Goal: Communication & Community: Ask a question

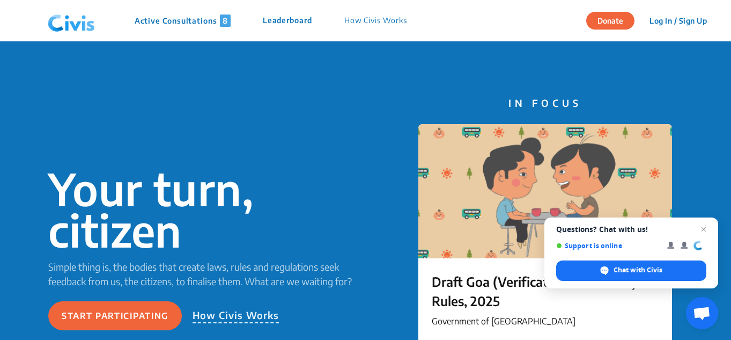
click at [209, 20] on p "Active Consultations 8" at bounding box center [183, 20] width 96 height 12
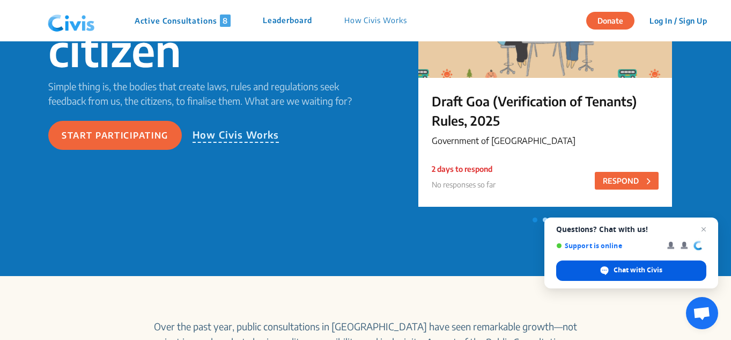
scroll to position [190, 0]
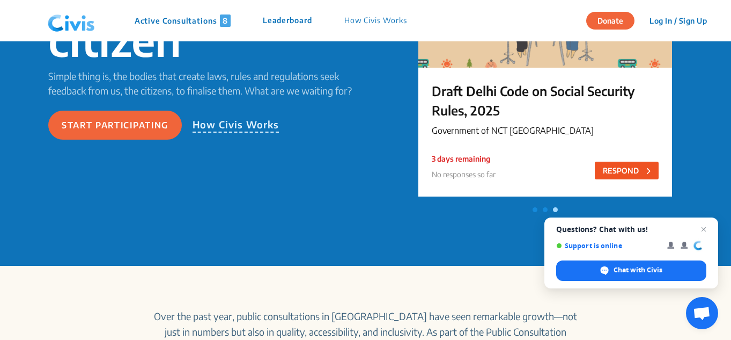
click at [629, 174] on button "RESPOND" at bounding box center [627, 170] width 64 height 18
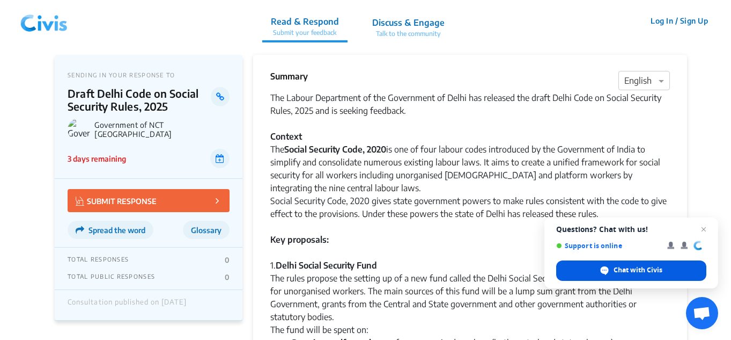
click at [653, 273] on span "Chat with Civis" at bounding box center [638, 270] width 49 height 10
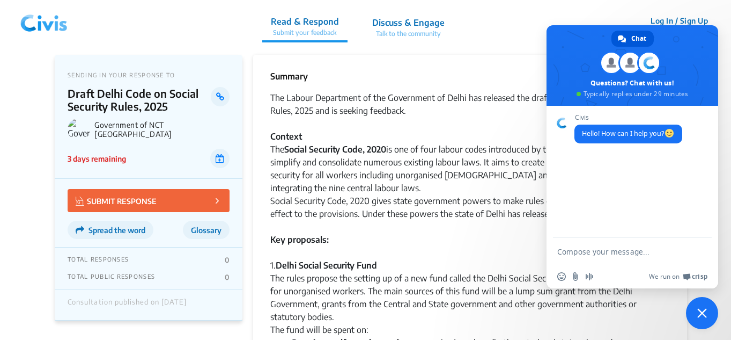
click at [675, 249] on textarea "Compose your message..." at bounding box center [620, 252] width 127 height 10
type textarea "Is there anu internship opportunity"
click at [697, 249] on span "Send" at bounding box center [700, 251] width 8 height 8
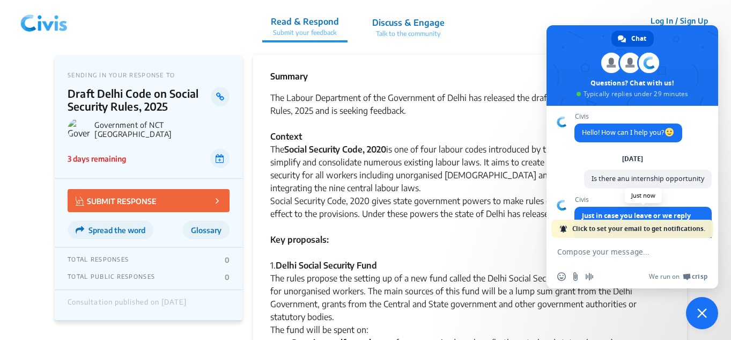
scroll to position [71, 0]
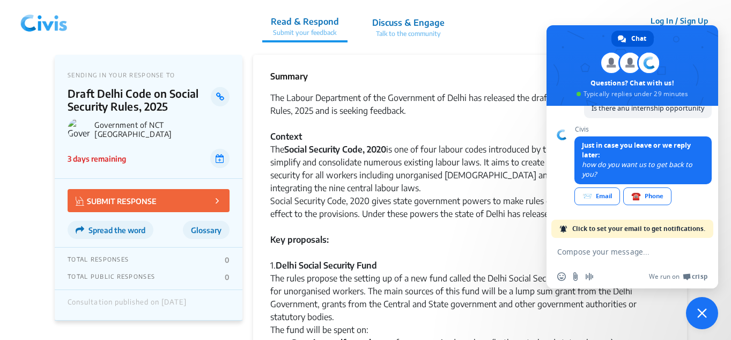
click at [528, 181] on div "The Social Security Code, 2020 is one of four labour codes introduced by the Go…" at bounding box center [470, 168] width 400 height 51
click at [696, 319] on span "Close chat" at bounding box center [702, 313] width 32 height 32
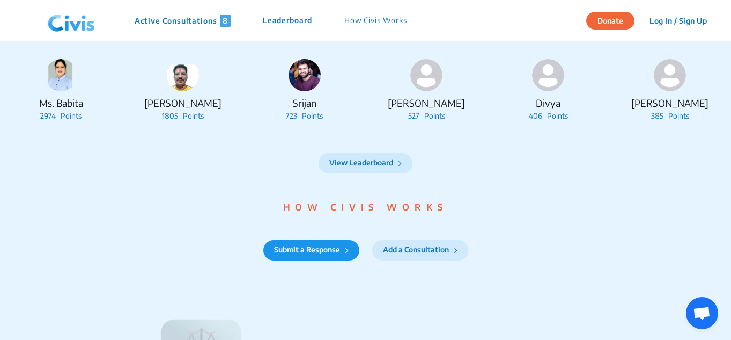
scroll to position [1195, 0]
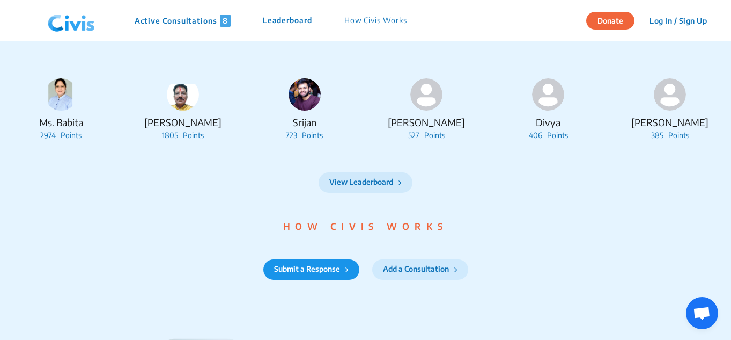
click at [388, 193] on button "View Leaderboard" at bounding box center [366, 182] width 94 height 20
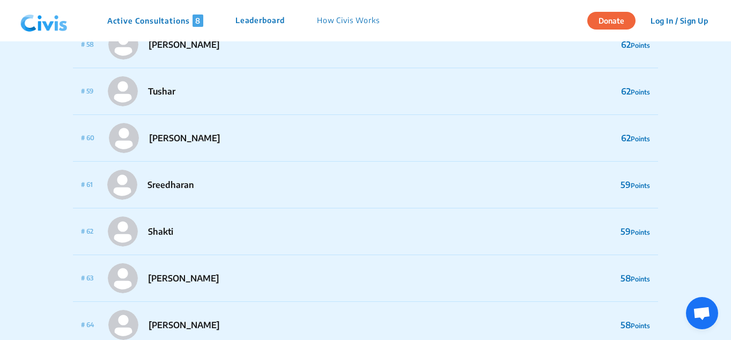
scroll to position [2757, 0]
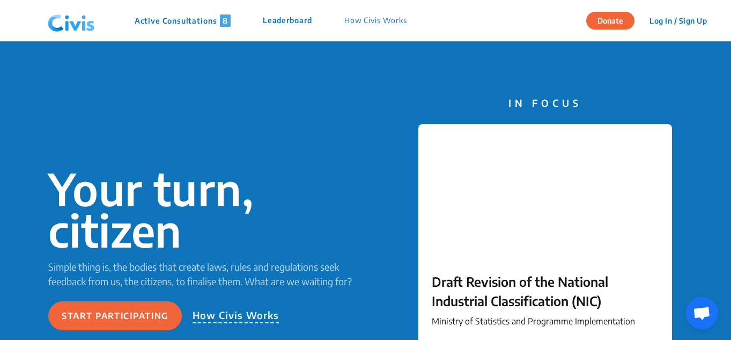
click at [357, 18] on p "How Civis Works" at bounding box center [375, 20] width 63 height 12
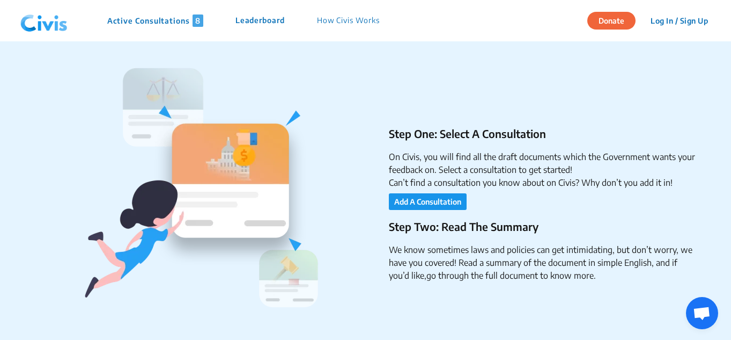
scroll to position [219, 0]
click at [438, 196] on button "Add A Consultation" at bounding box center [428, 201] width 78 height 17
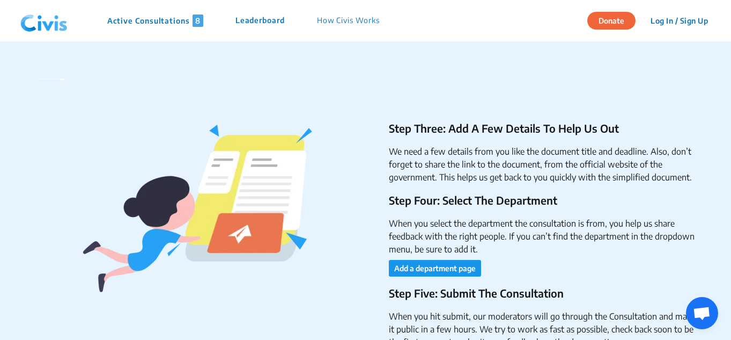
scroll to position [1599, 0]
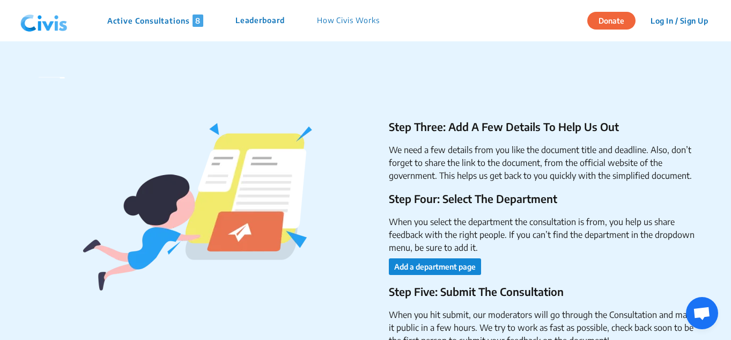
click at [437, 265] on button "Add a department page" at bounding box center [435, 266] width 92 height 17
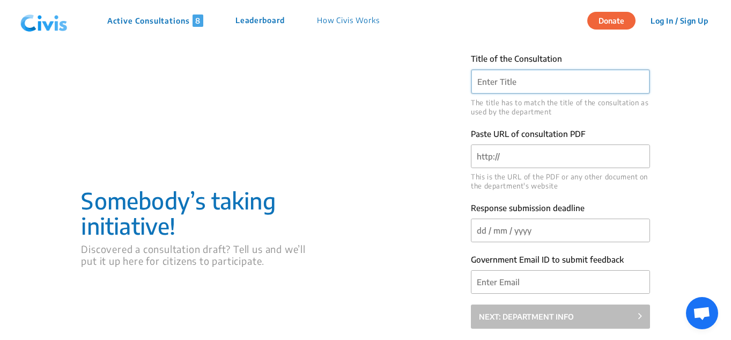
click at [551, 87] on input "Title of the Consultation" at bounding box center [560, 82] width 178 height 24
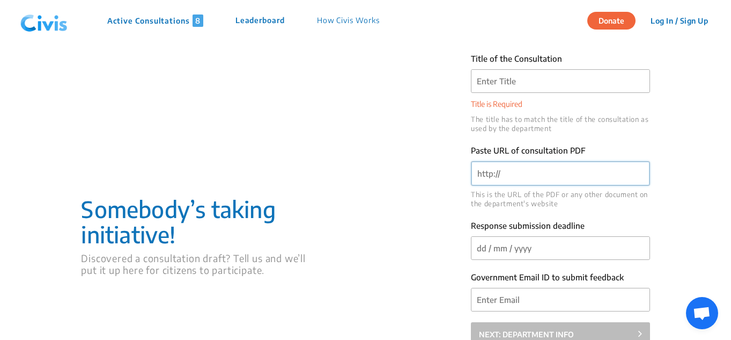
click at [538, 159] on div "Paste URL of consultation PDF This is the URL of the PDF or any other document …" at bounding box center [560, 176] width 179 height 64
click at [556, 290] on div "Government Email ID to submit feedback" at bounding box center [560, 290] width 179 height 42
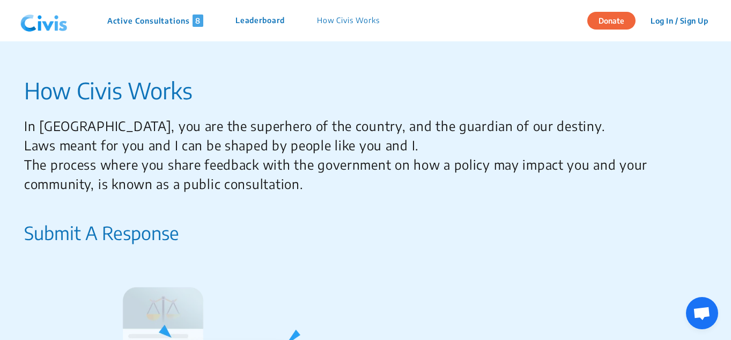
click at [667, 20] on button "Log In / Sign Up" at bounding box center [679, 20] width 71 height 17
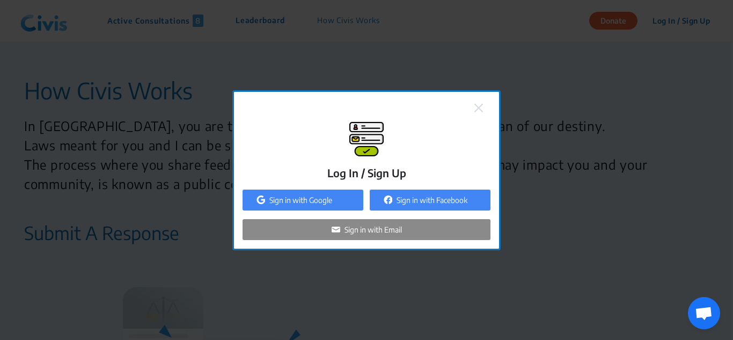
click at [344, 206] on div "Sign in with Google" at bounding box center [302, 199] width 121 height 21
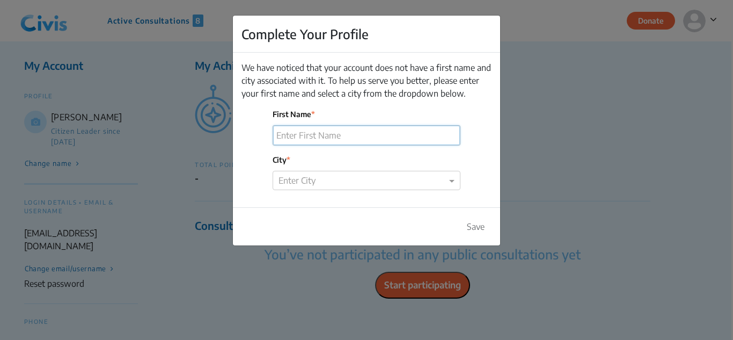
click at [412, 128] on input "First Name" at bounding box center [366, 135] width 187 height 19
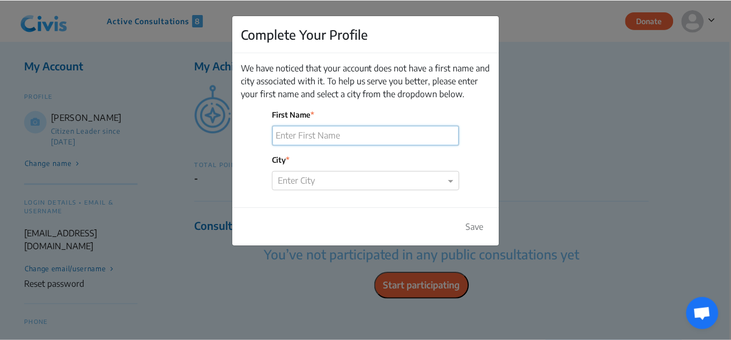
scroll to position [71, 0]
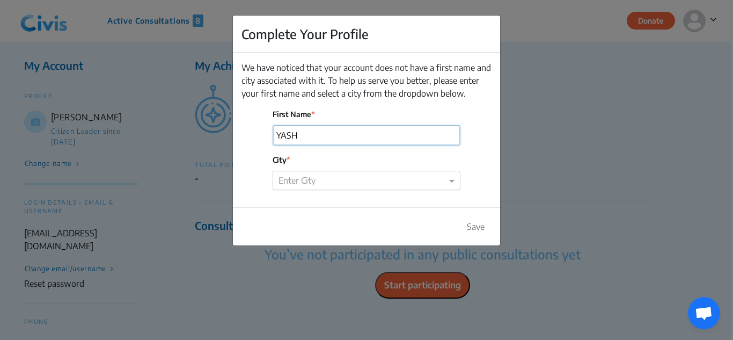
type input "YASH"
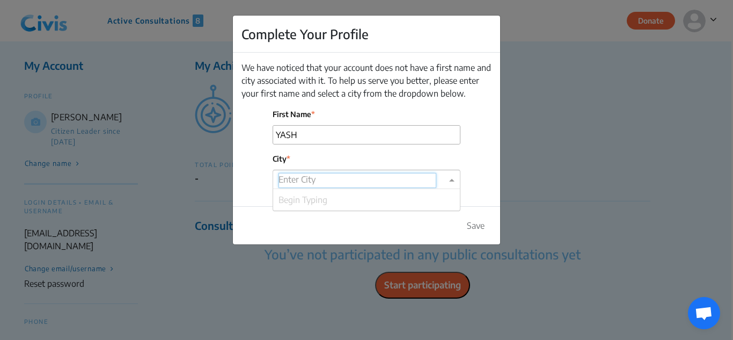
click at [309, 173] on div "Enter City" at bounding box center [366, 178] width 188 height 19
type input "[GEOGRAPHIC_DATA]"
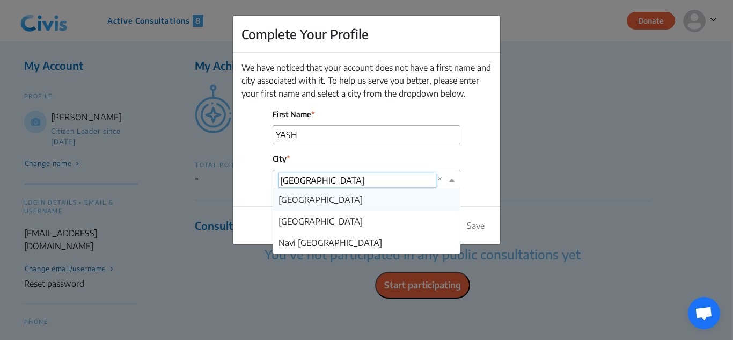
click at [331, 201] on div "[GEOGRAPHIC_DATA]" at bounding box center [366, 199] width 187 height 21
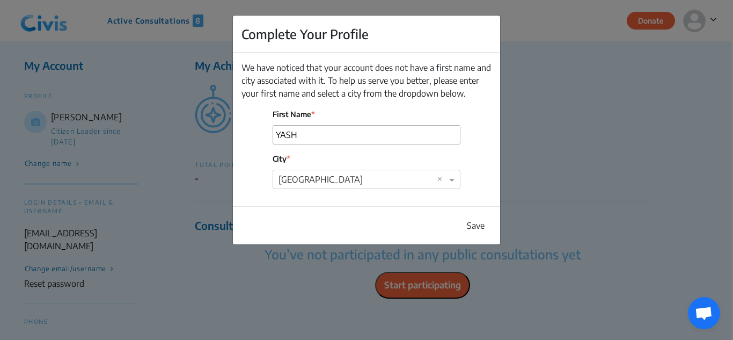
click at [475, 227] on button "Save" at bounding box center [476, 225] width 32 height 20
click at [478, 228] on button "Save" at bounding box center [476, 225] width 32 height 20
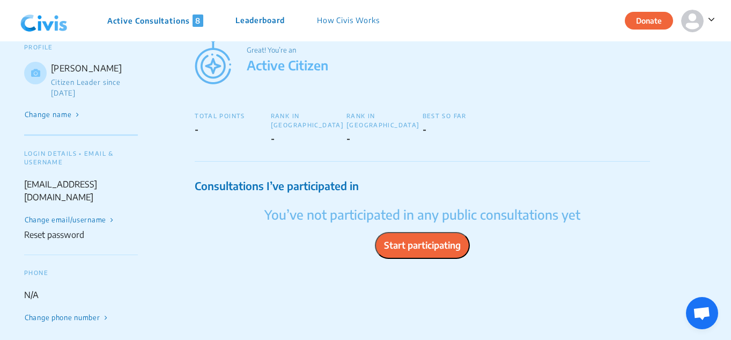
scroll to position [0, 0]
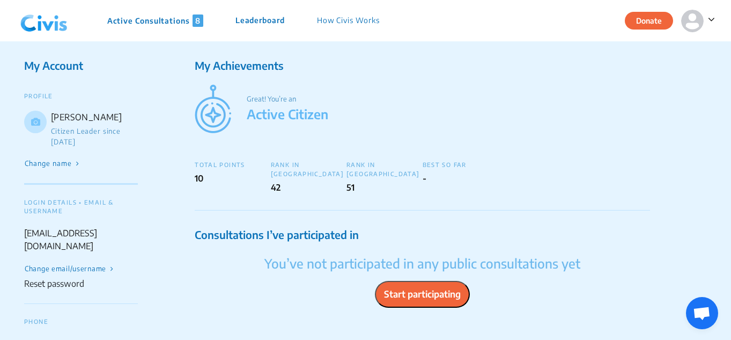
scroll to position [71, 0]
